Goal: Check status: Check status

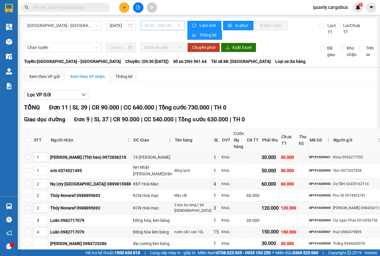
click at [175, 26] on span "09:30 - 29H-561.64" at bounding box center [162, 25] width 36 height 9
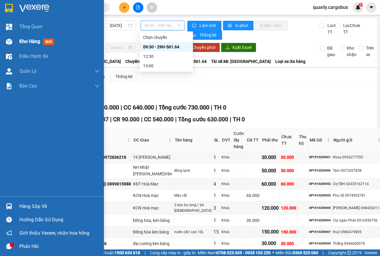
click at [23, 41] on span "Kho hàng" at bounding box center [29, 42] width 21 height 6
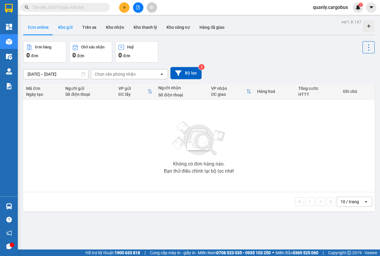
click at [64, 29] on button "Kho gửi" at bounding box center [65, 27] width 24 height 14
type input "13/10/2025 – 15/10/2025"
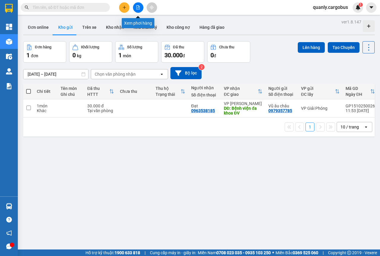
click at [137, 5] on icon "file-add" at bounding box center [138, 7] width 3 height 4
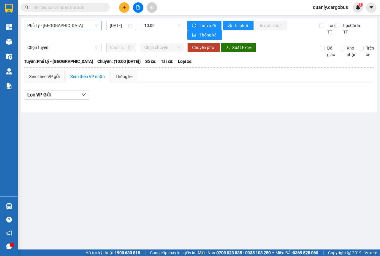
click at [94, 26] on span "Phủ Lý - [GEOGRAPHIC_DATA]" at bounding box center [62, 25] width 71 height 9
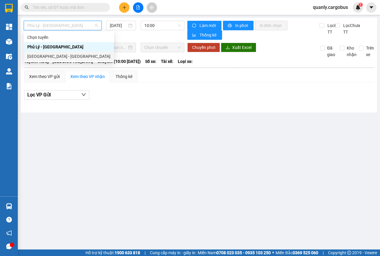
click at [50, 60] on div "[GEOGRAPHIC_DATA] - [GEOGRAPHIC_DATA]" at bounding box center [69, 57] width 90 height 10
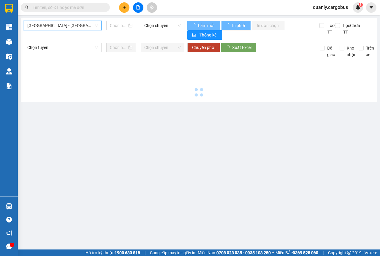
type input "[DATE]"
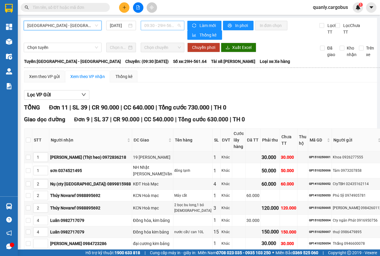
click at [178, 23] on span "09:30 - 29H-561.64" at bounding box center [162, 25] width 36 height 9
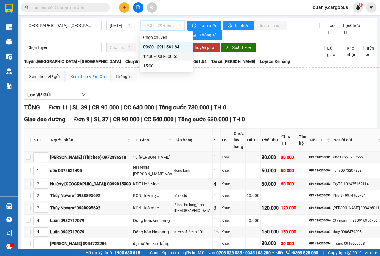
click at [165, 55] on div "12:30 - 90H-000.55" at bounding box center [166, 56] width 46 height 7
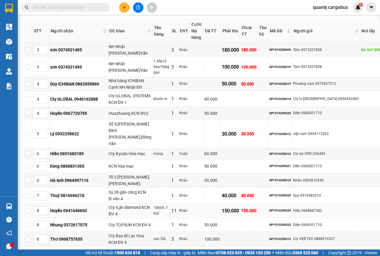
scroll to position [198, 0]
